Goal: Transaction & Acquisition: Purchase product/service

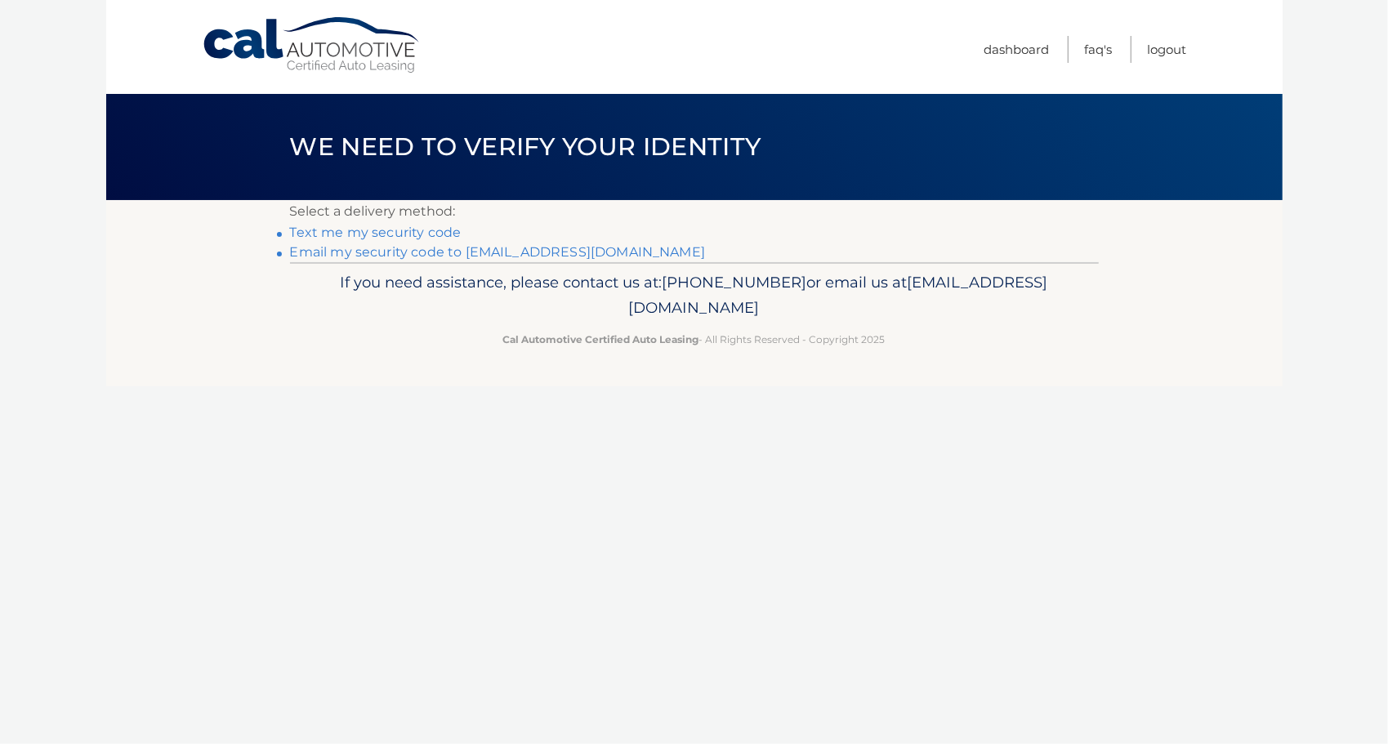
click at [395, 250] on link "Email my security code to j*****@esskolaw.com" at bounding box center [498, 252] width 416 height 16
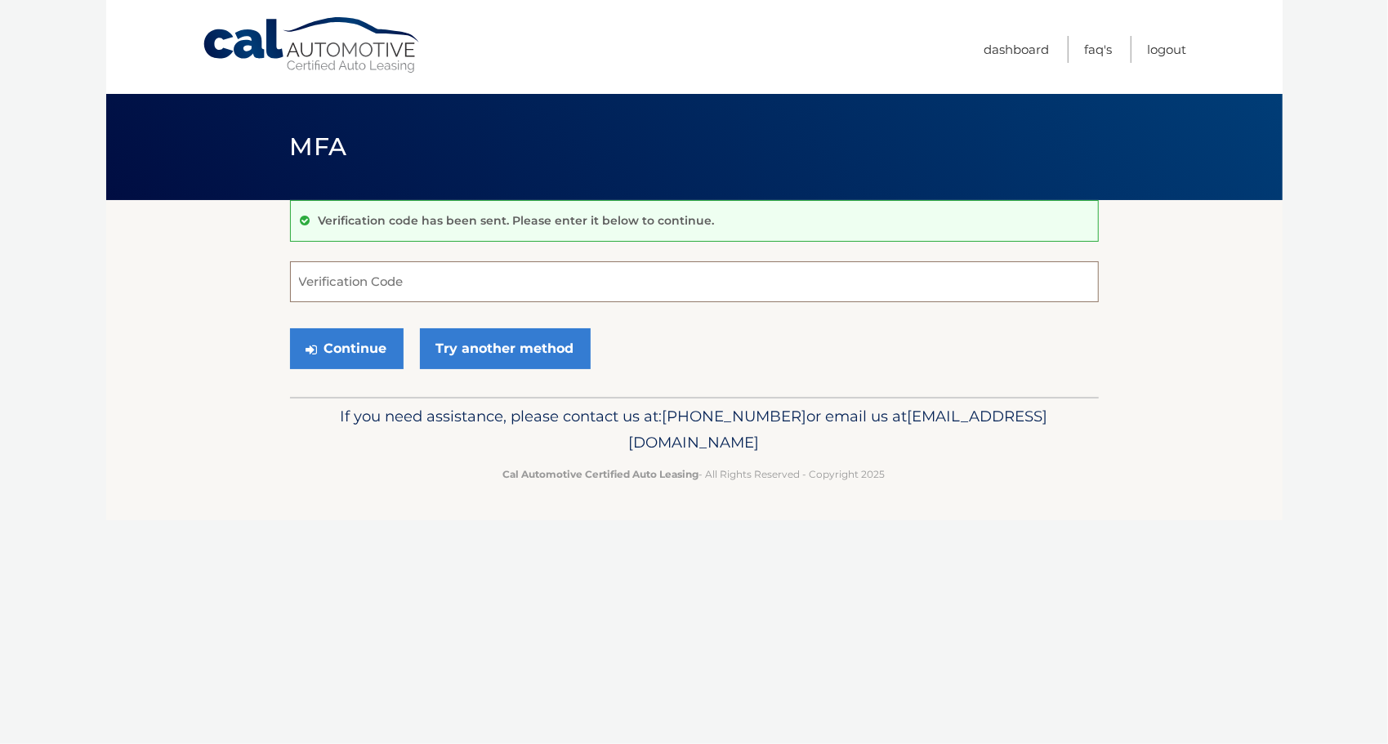
click at [370, 286] on input "Verification Code" at bounding box center [694, 281] width 809 height 41
type input "998569"
click at [348, 358] on button "Continue" at bounding box center [347, 348] width 114 height 41
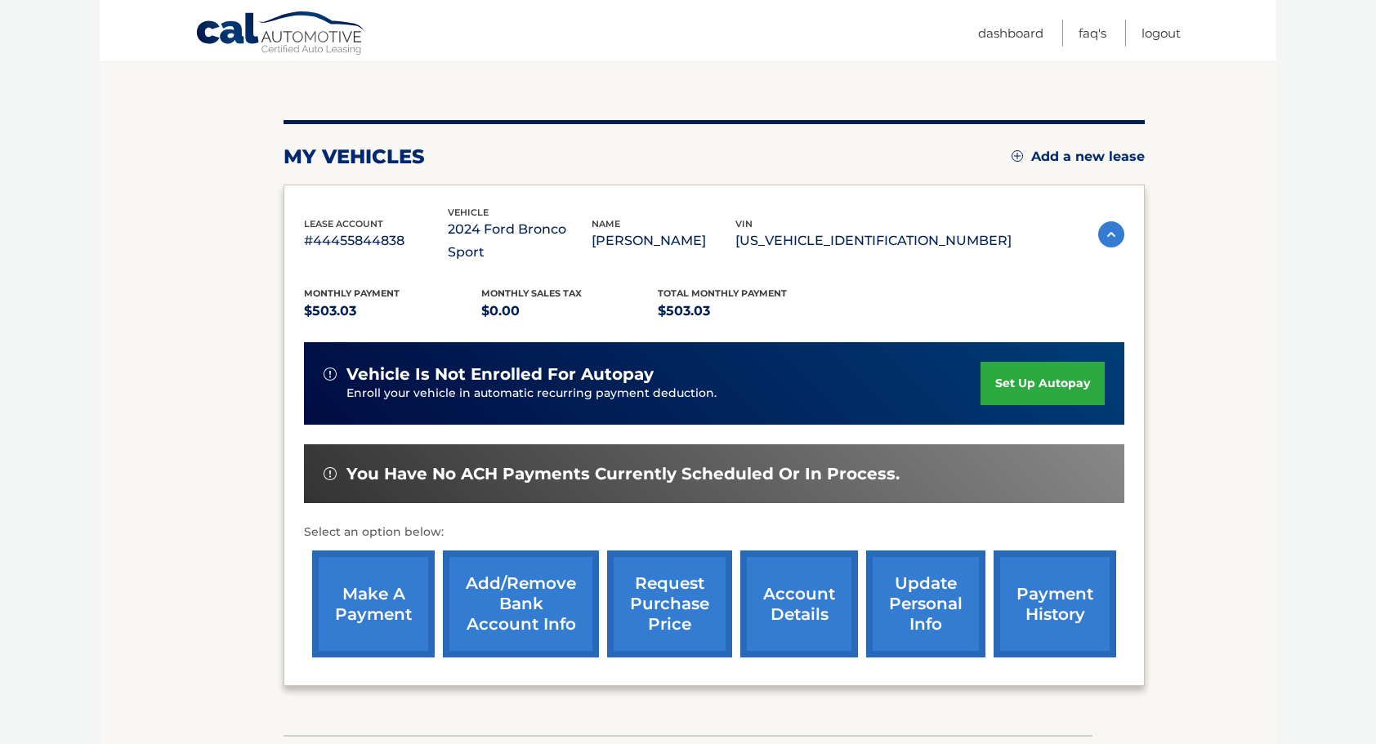
scroll to position [163, 0]
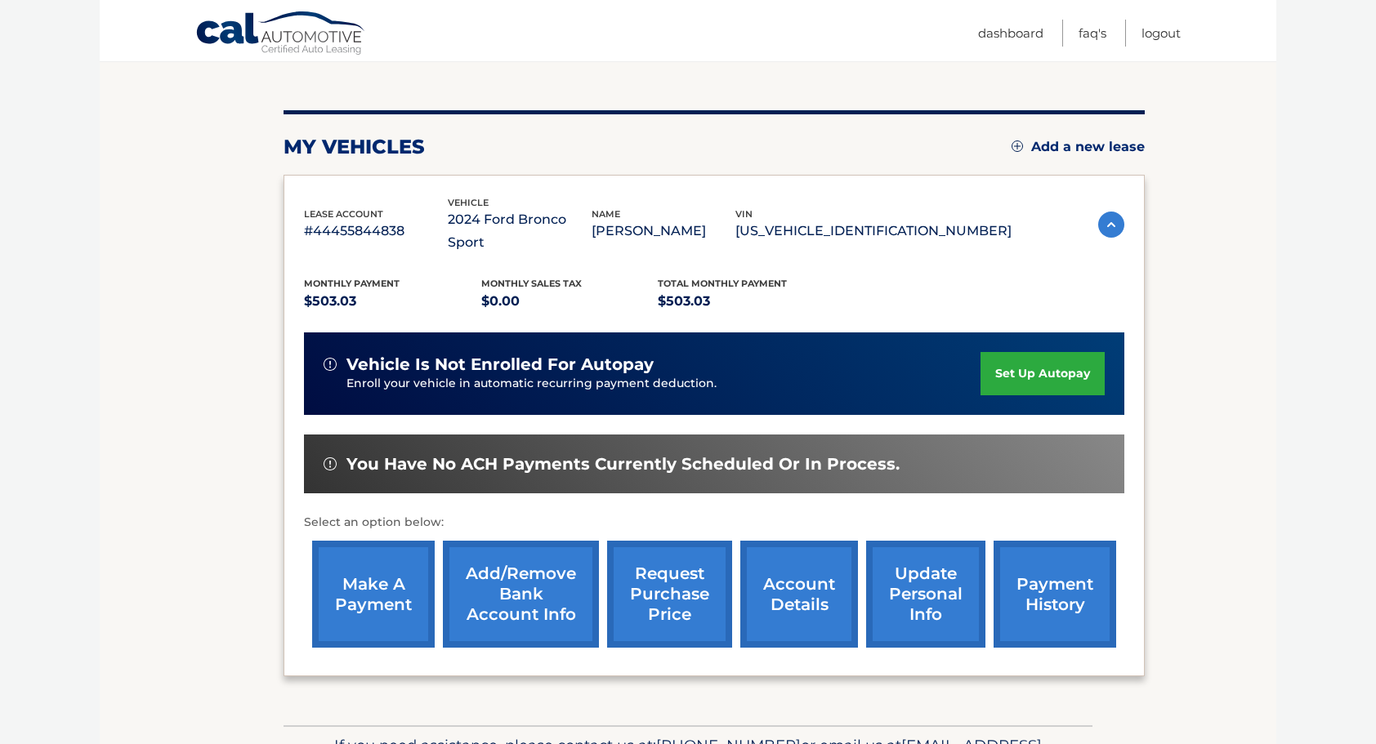
click at [369, 571] on link "make a payment" at bounding box center [373, 594] width 123 height 107
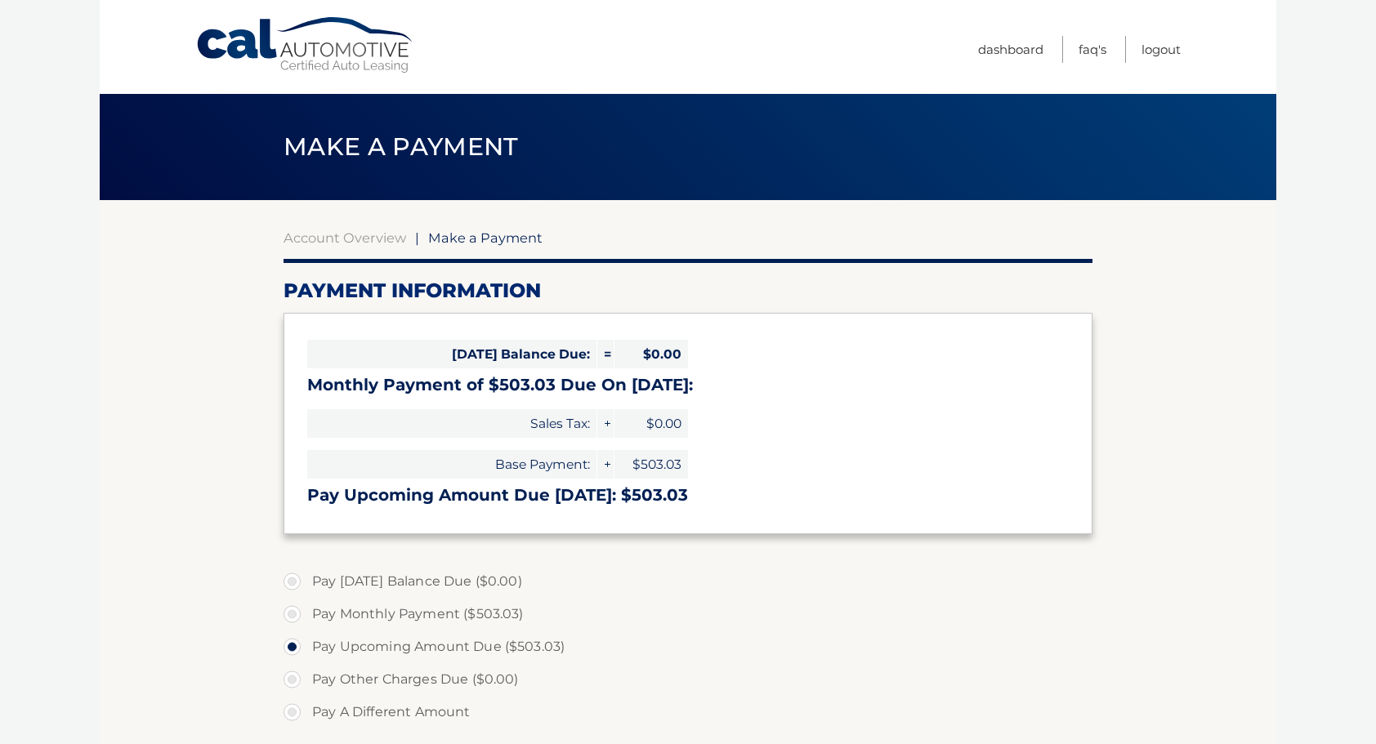
select select "OGQzNjNlZWMtOTI3Ni00NDMzLTk4MzEtOGJlZTBmNGY1ZGE2"
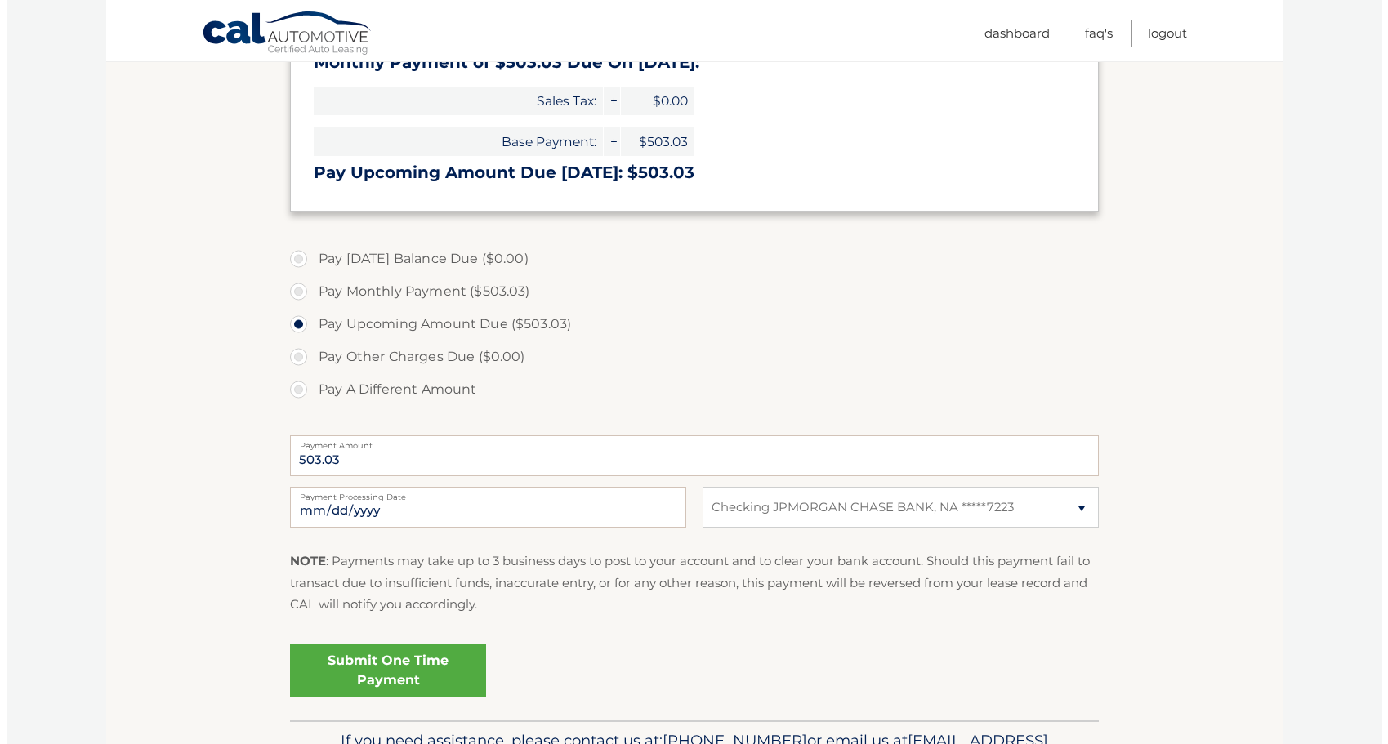
scroll to position [409, 0]
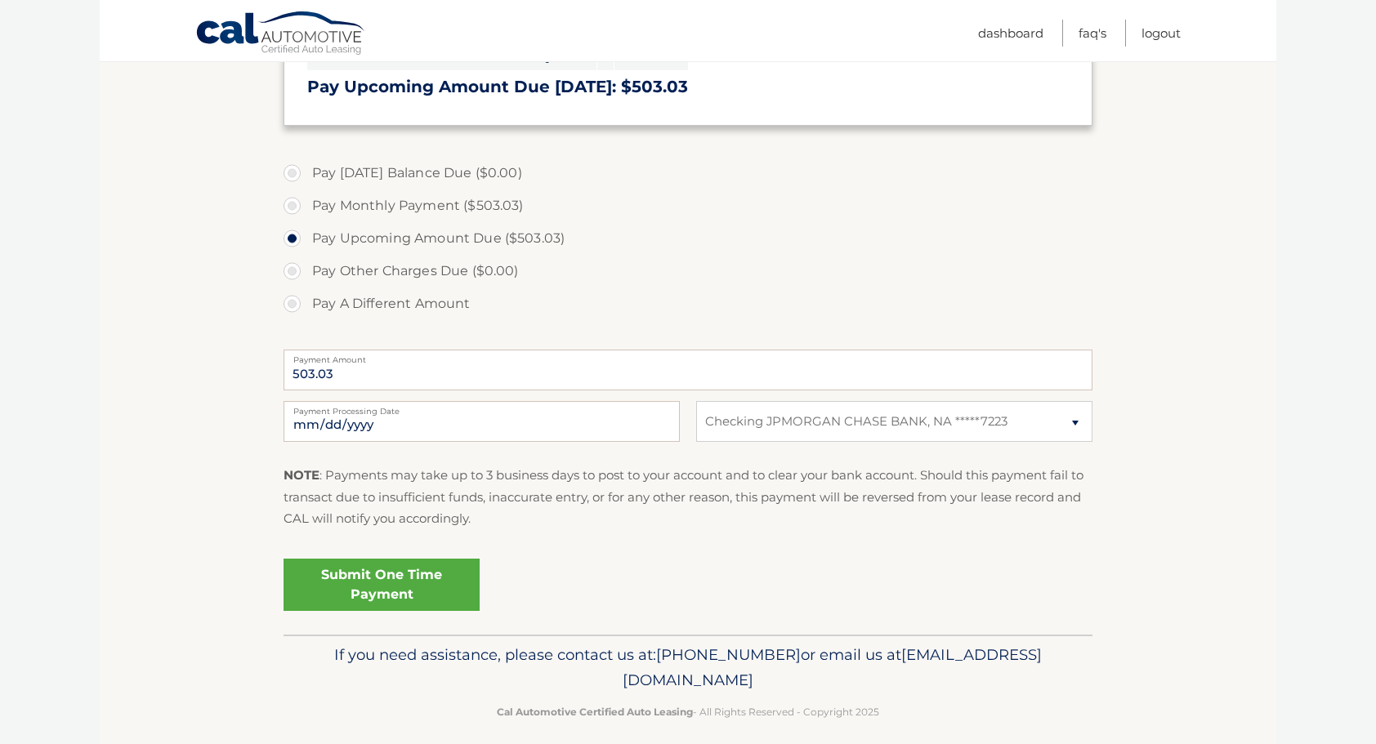
click at [387, 574] on link "Submit One Time Payment" at bounding box center [382, 585] width 196 height 52
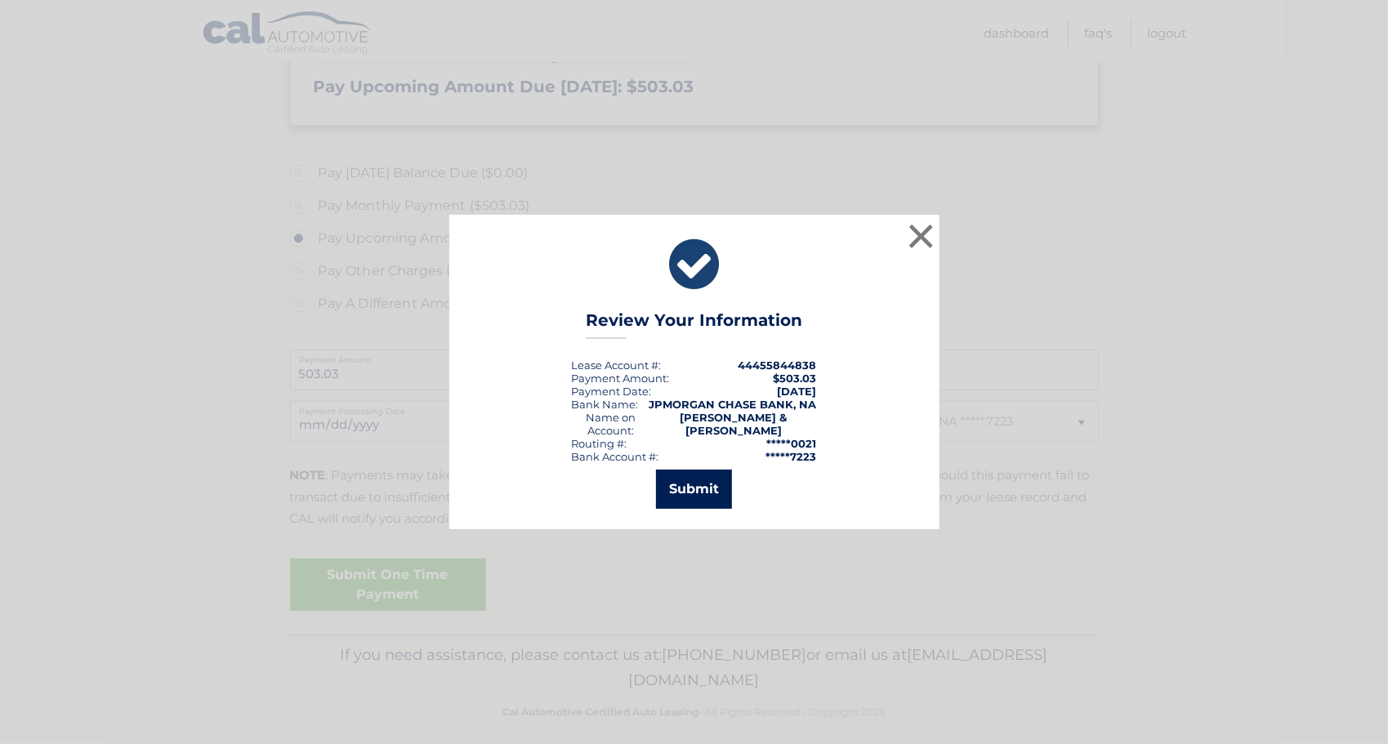
click at [698, 480] on button "Submit" at bounding box center [694, 489] width 76 height 39
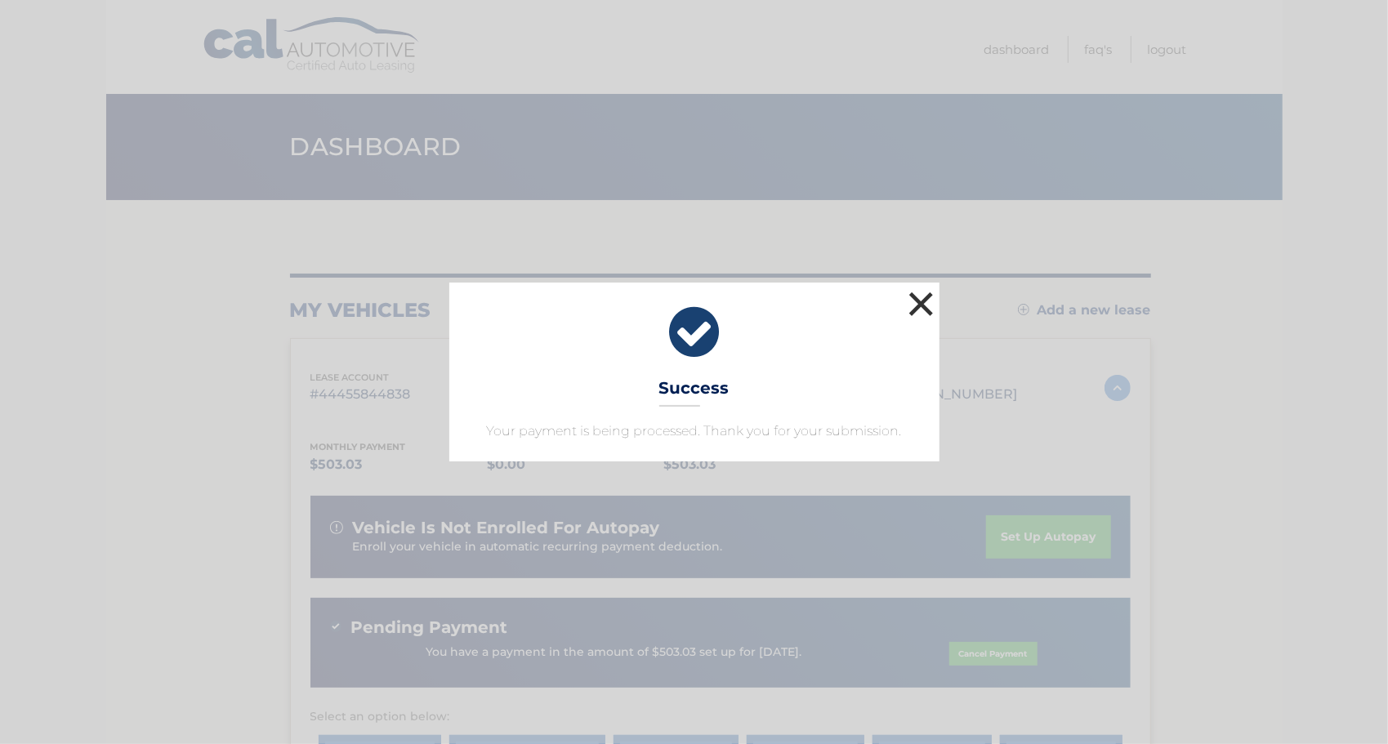
click at [930, 306] on button "×" at bounding box center [921, 304] width 33 height 33
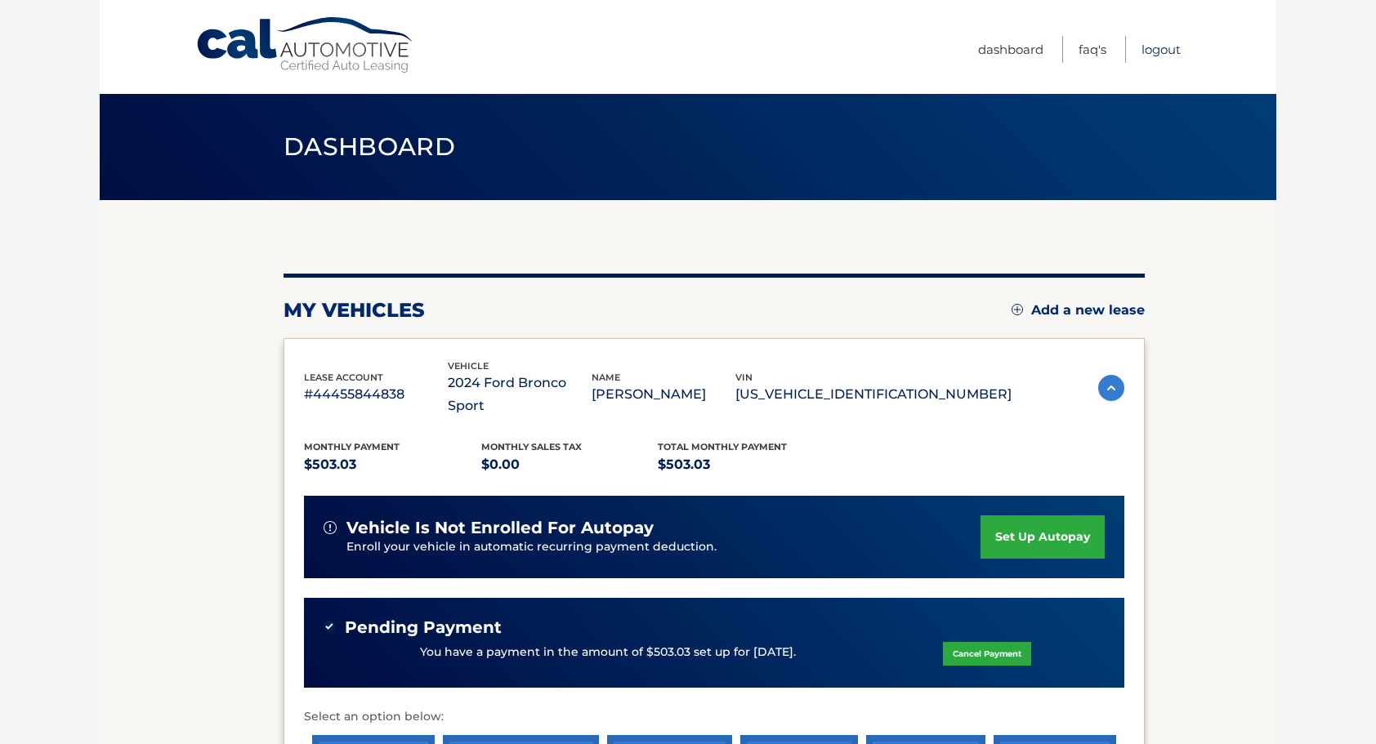
click at [1157, 49] on link "Logout" at bounding box center [1160, 49] width 39 height 27
